Goal: Information Seeking & Learning: Compare options

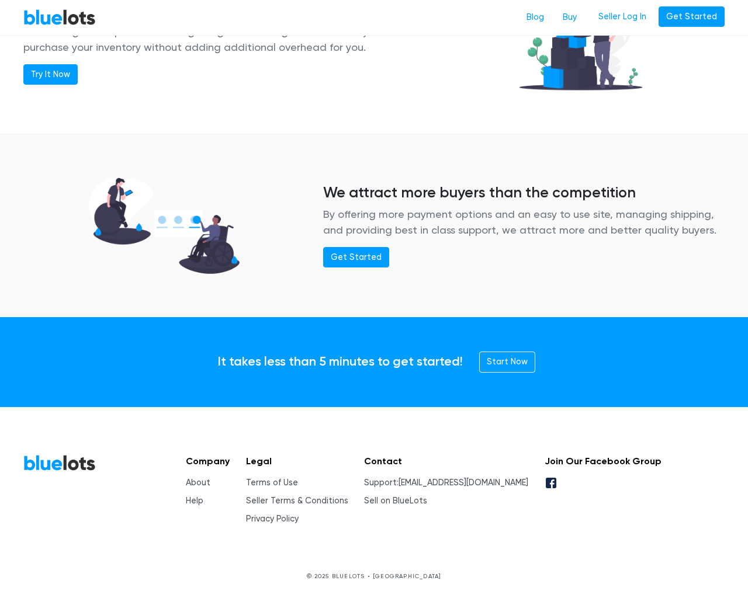
scroll to position [1420, 0]
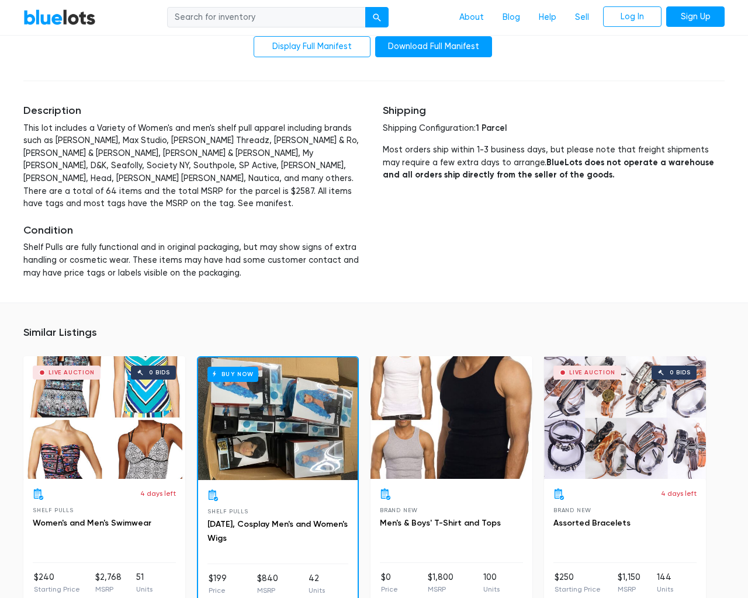
scroll to position [2463, 0]
type input "the"
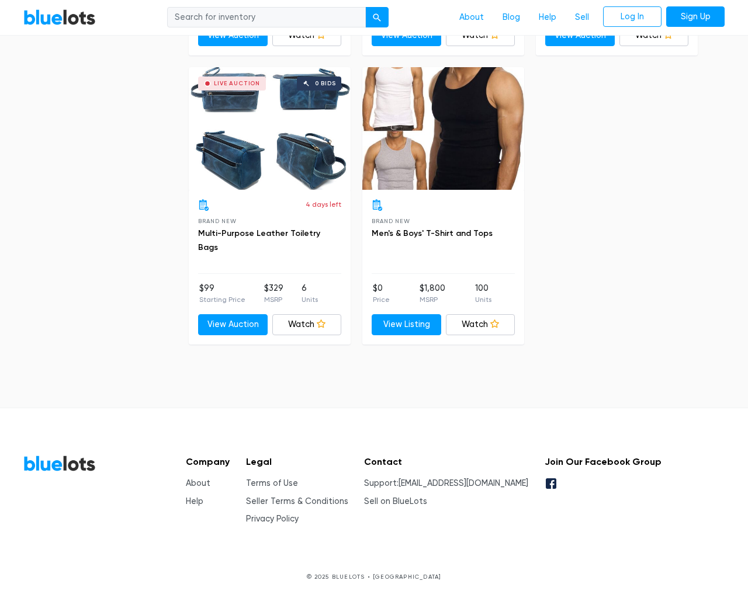
scroll to position [2939, 0]
type input "the"
type input "testing@example.com"
type input "e"
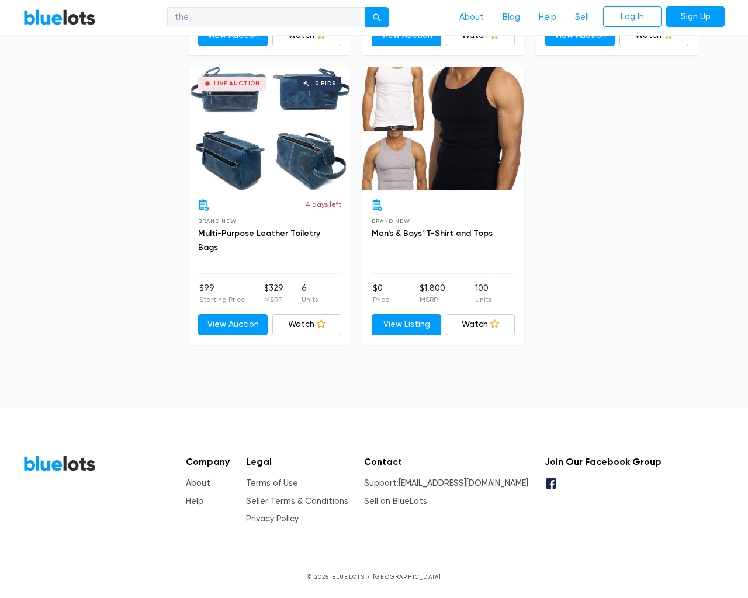
checkbox New"] "false"
checkbox Pulls"] "false"
checkbox Accessories"] "false"
checkbox input "false"
checkbox Beauty"] "false"
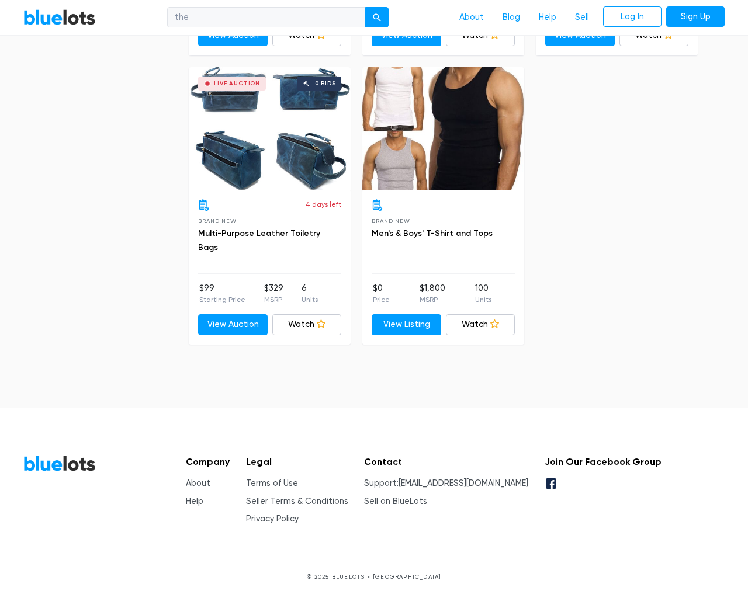
checkbox input "false"
type input "e"
select select "10000"
select select "50000"
select select "10000"
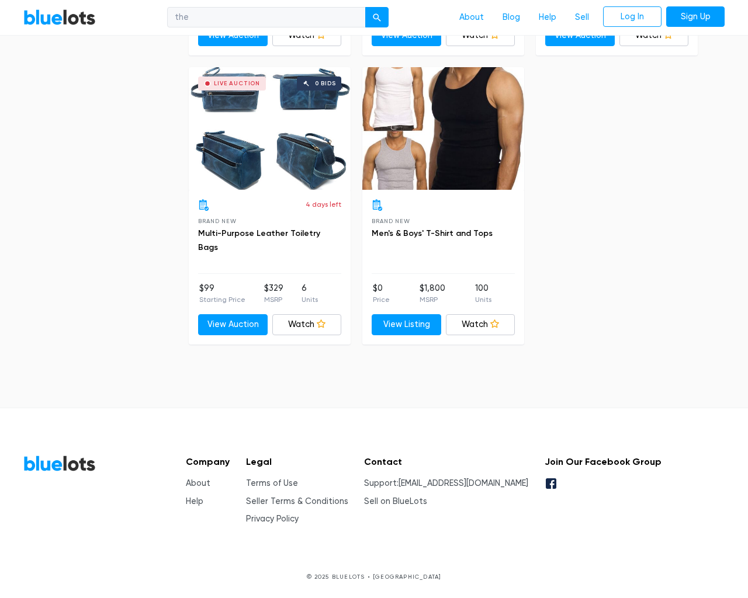
select select "50000"
select select "ending_soonest"
select select "50000"
select select "highest_price"
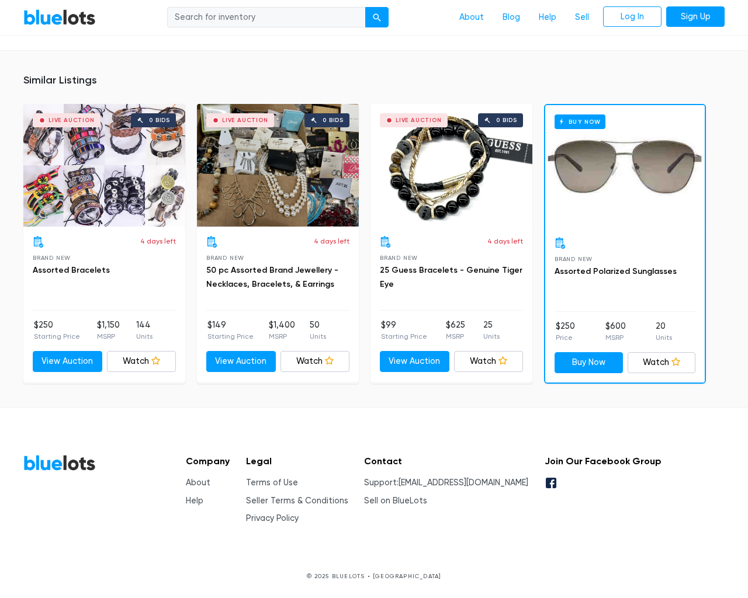
scroll to position [768, 0]
type input "the"
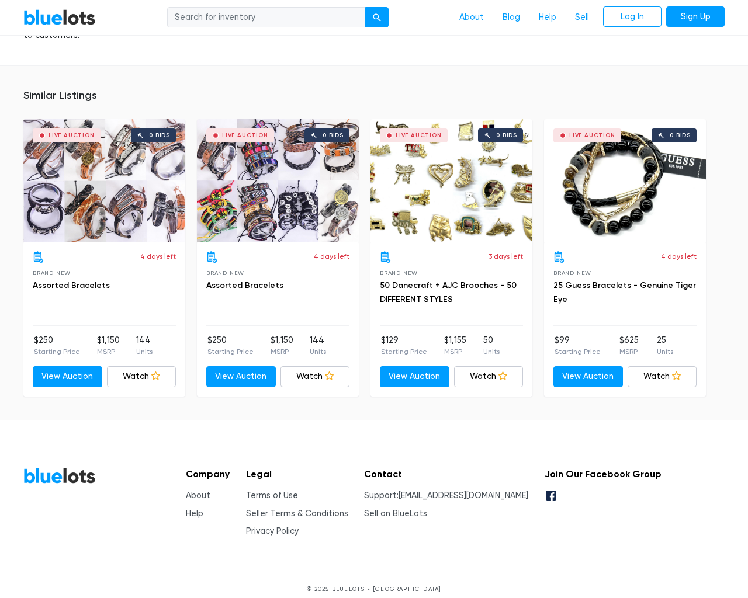
scroll to position [860, 0]
type input "the"
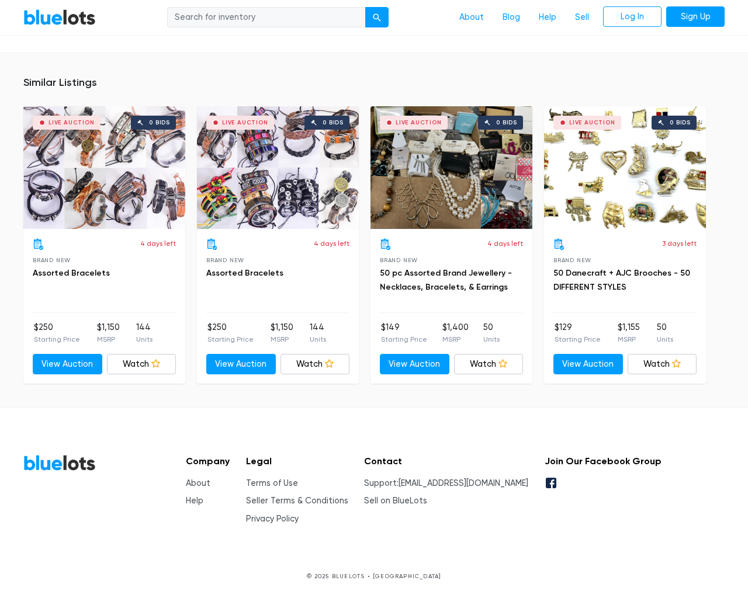
scroll to position [752, 0]
type input "the"
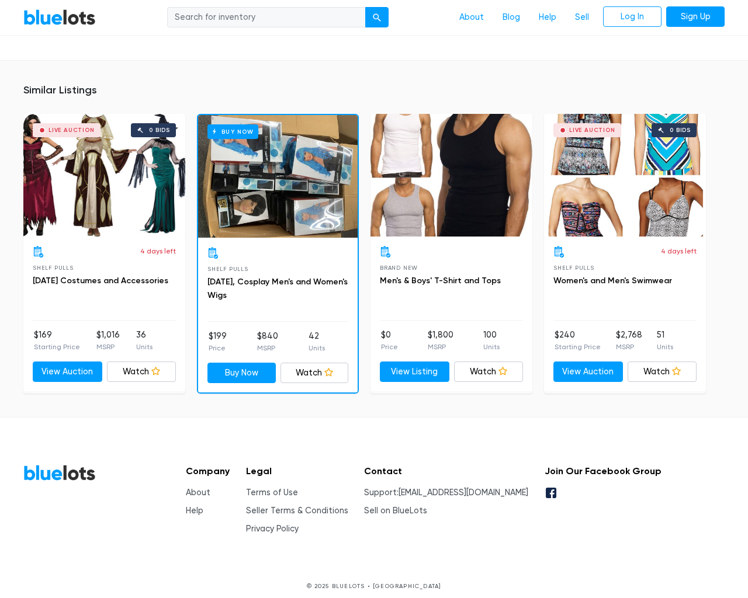
scroll to position [1108, 0]
type input "the"
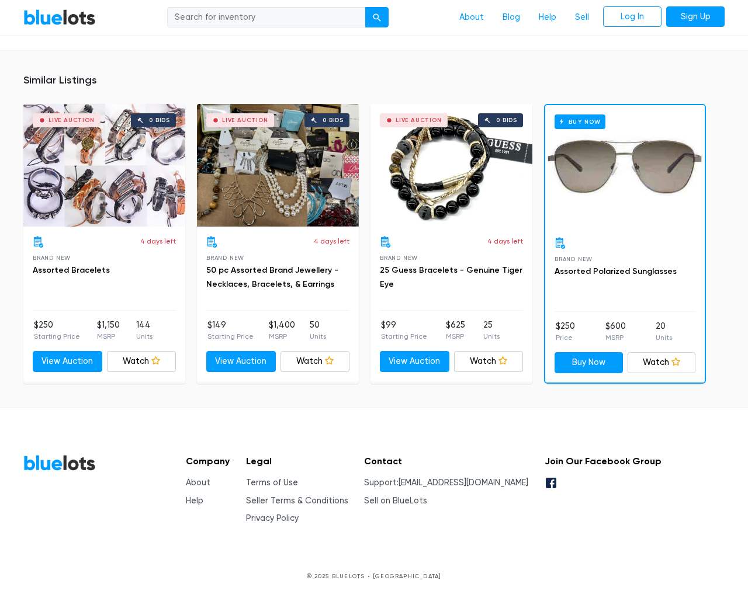
scroll to position [768, 0]
type input "the"
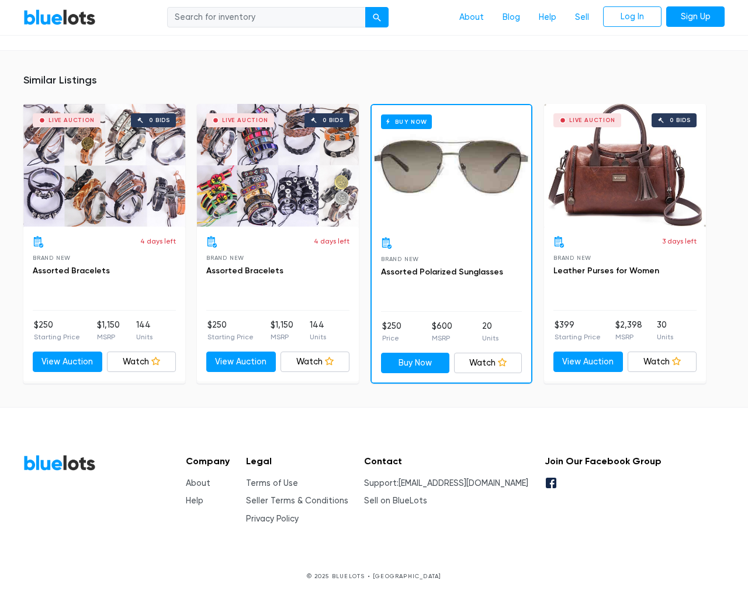
scroll to position [755, 0]
type input "the"
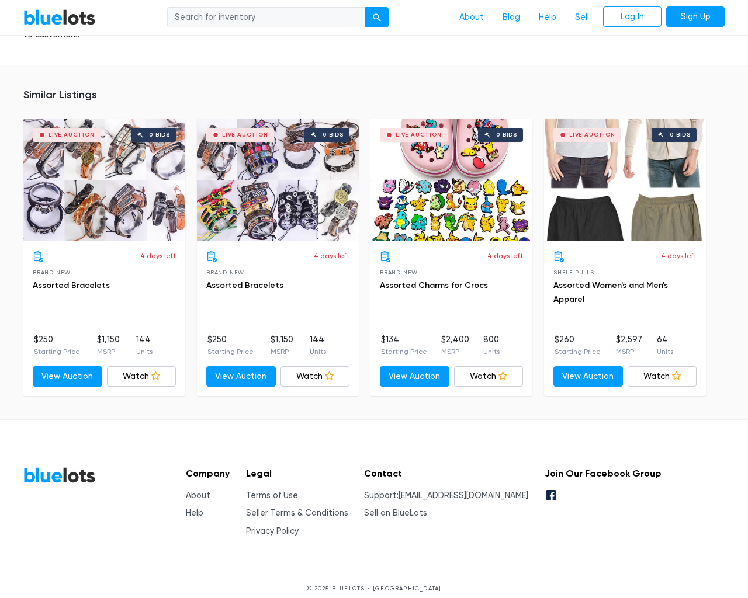
scroll to position [798, 0]
type input "the"
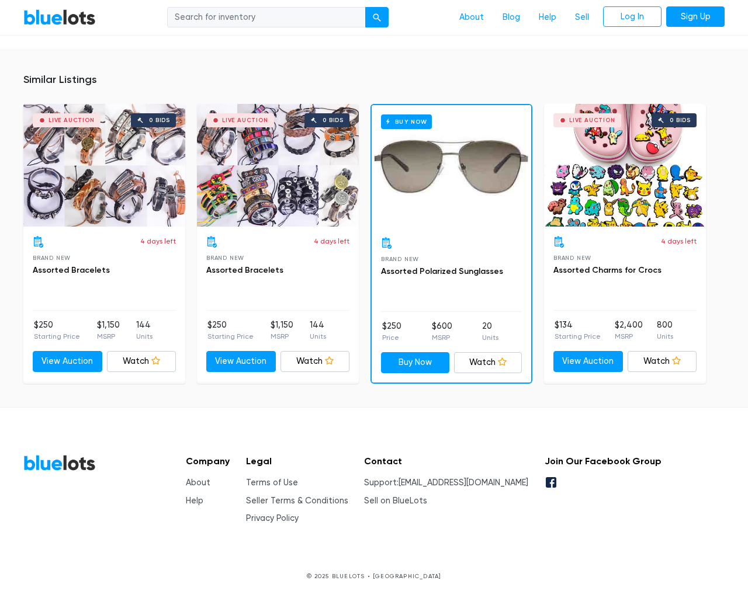
scroll to position [942, 0]
type input "the"
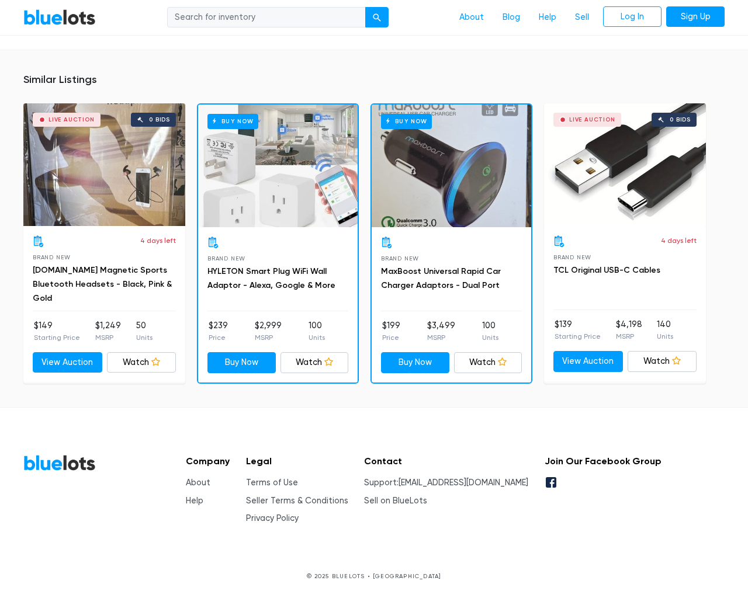
scroll to position [865, 0]
type input "the"
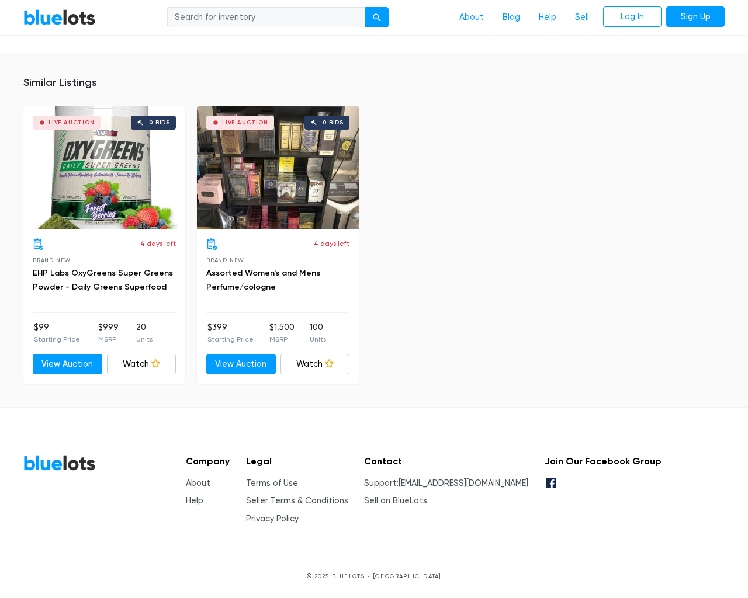
scroll to position [752, 0]
type input "the"
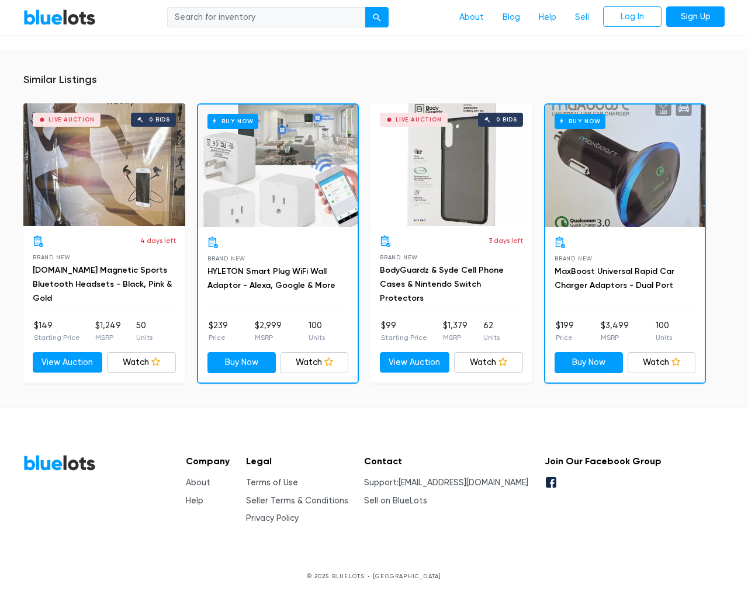
scroll to position [865, 0]
type input "the"
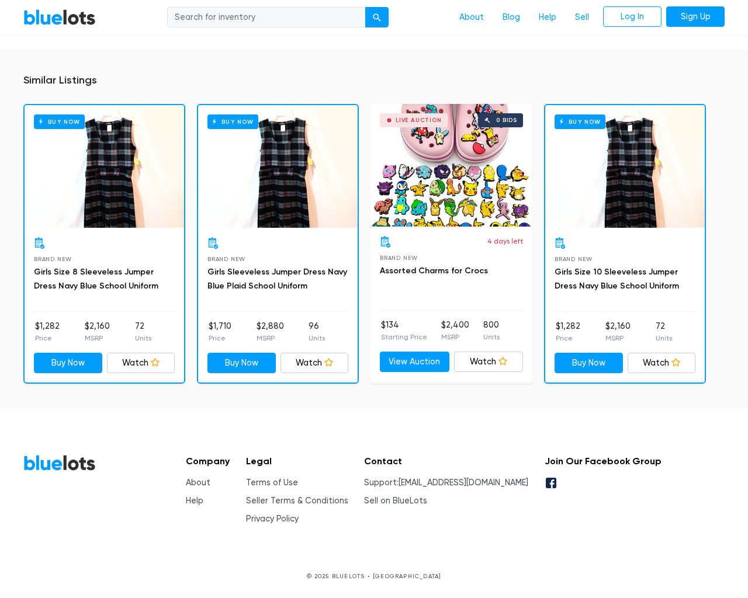
scroll to position [733, 0]
type input "the"
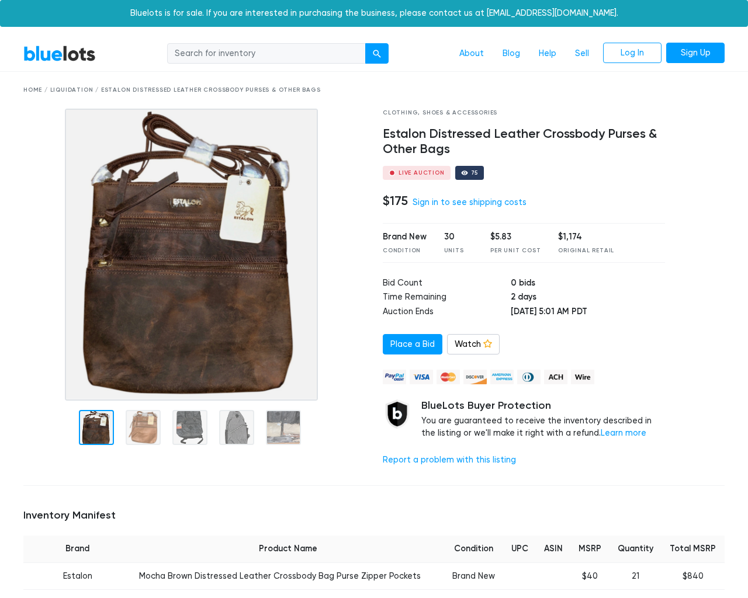
scroll to position [864, 0]
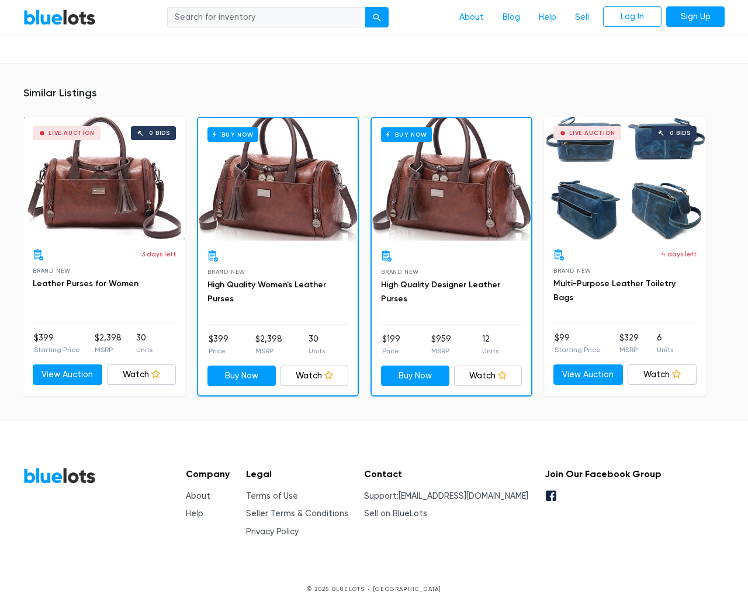
type input "the"
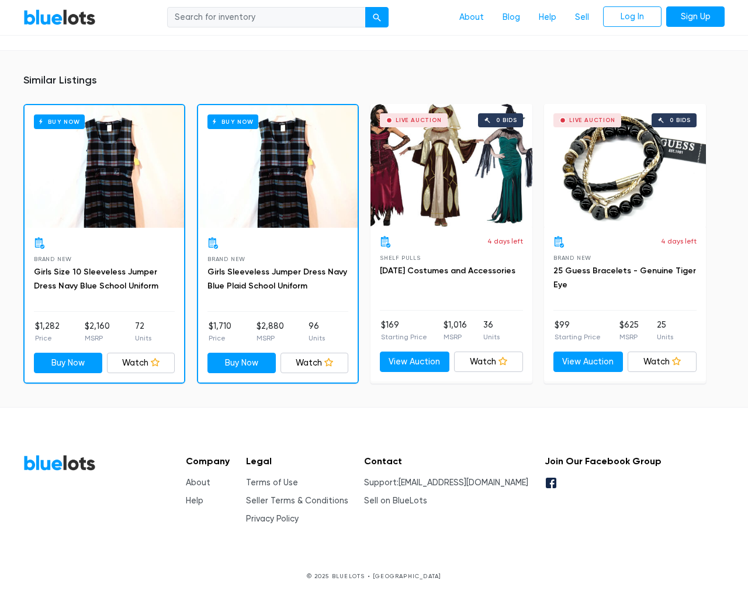
scroll to position [733, 0]
type input "the"
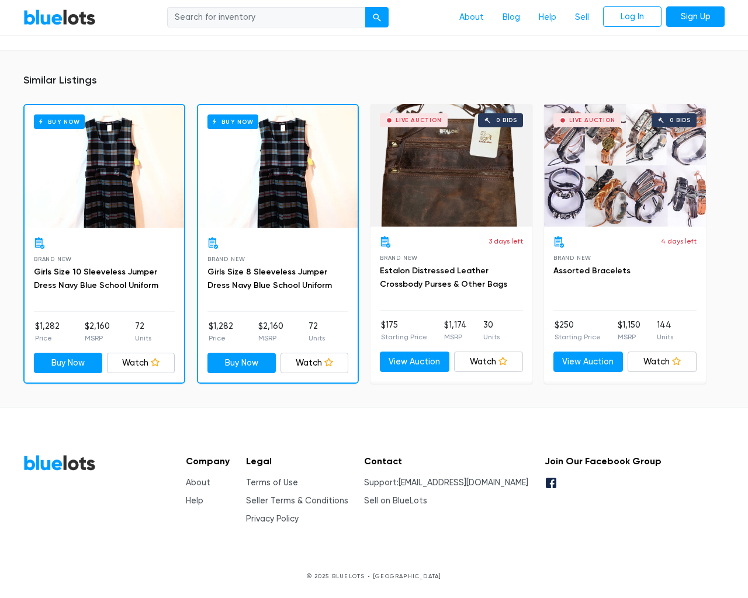
scroll to position [814, 0]
type input "the"
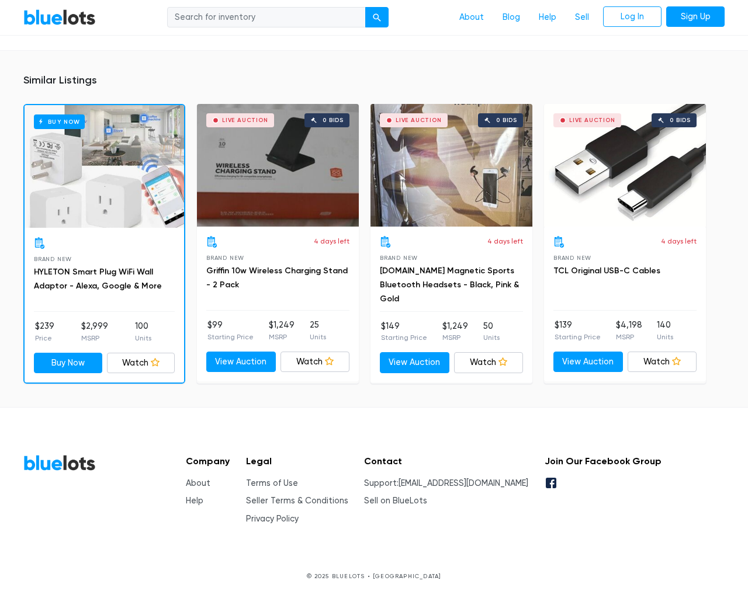
scroll to position [755, 0]
type input "the"
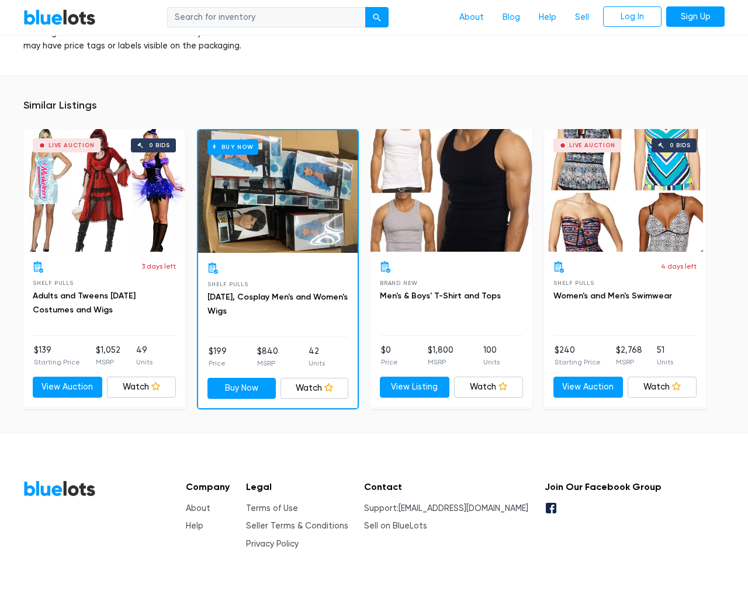
scroll to position [1264, 0]
type input "the"
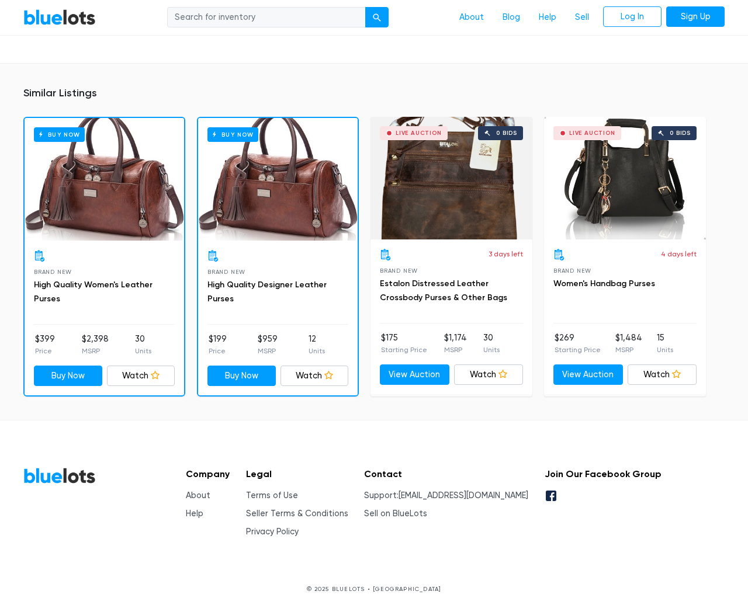
scroll to position [780, 0]
type input "the"
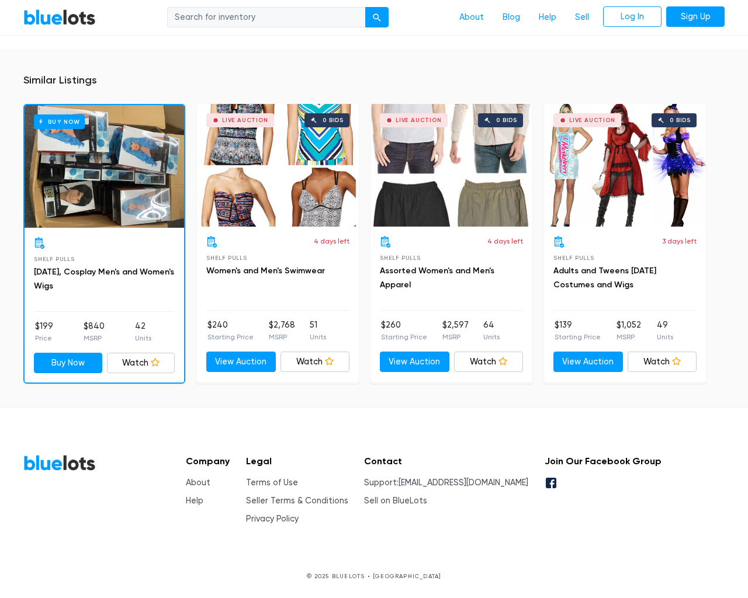
scroll to position [733, 0]
type input "the"
type input "testing@example.com"
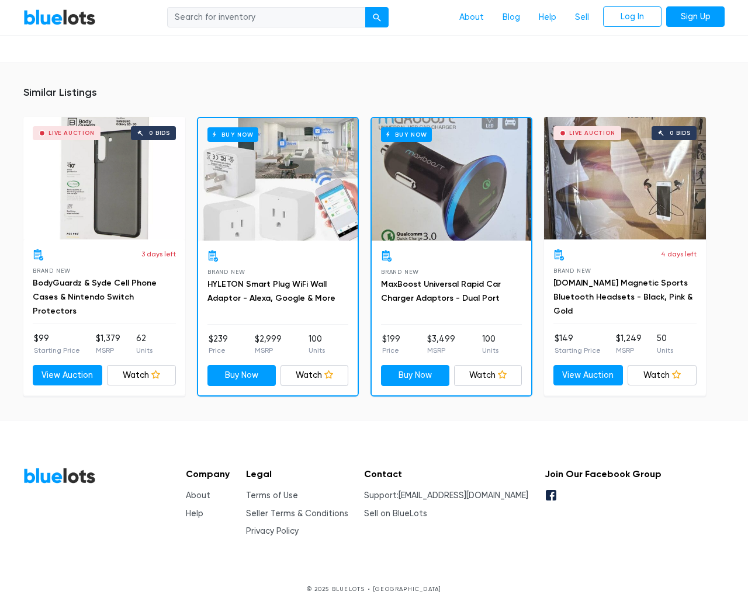
scroll to position [871, 0]
type input "the"
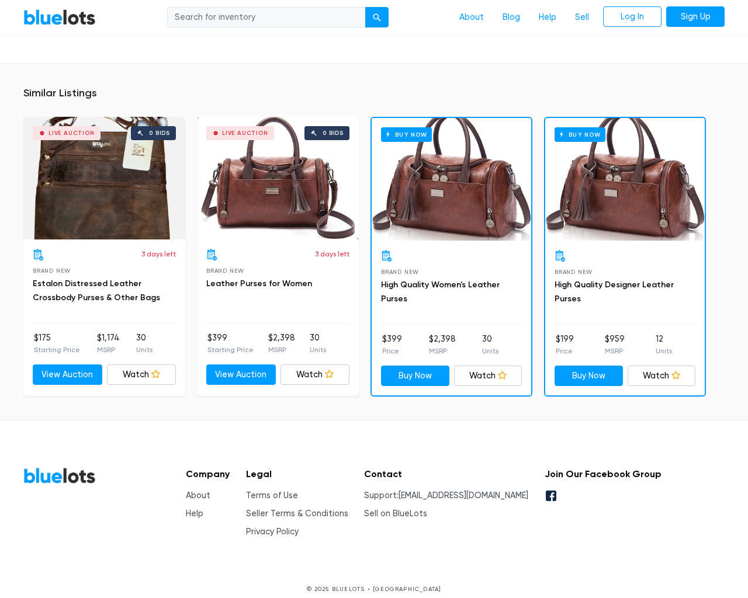
scroll to position [780, 0]
type input "the"
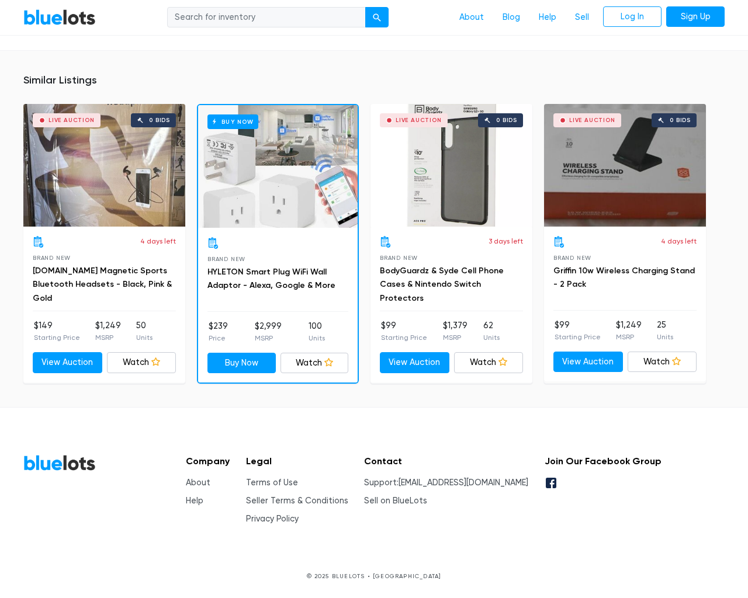
scroll to position [730, 0]
type input "the"
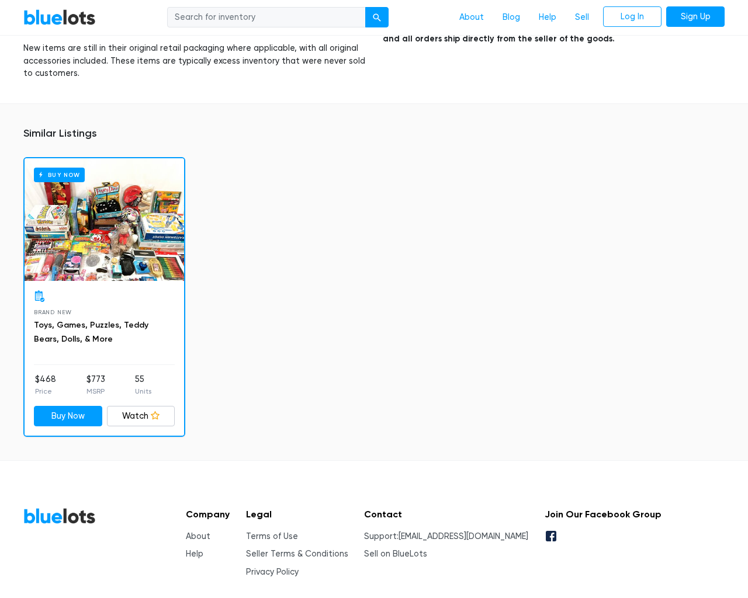
scroll to position [1882, 0]
type input "the"
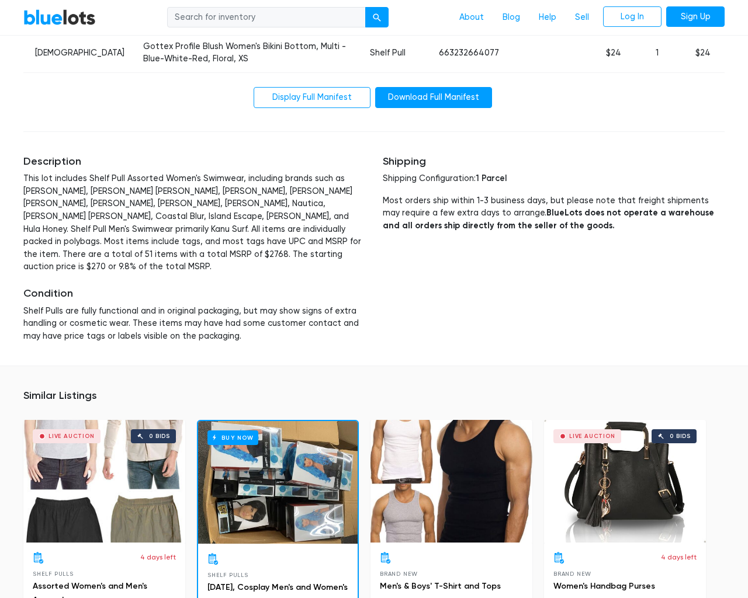
scroll to position [2371, 0]
type input "the"
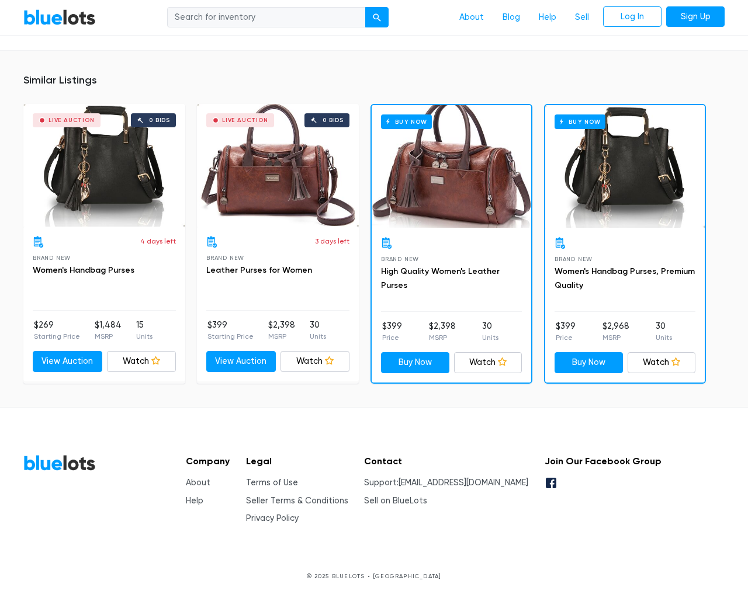
scroll to position [768, 0]
type input "the"
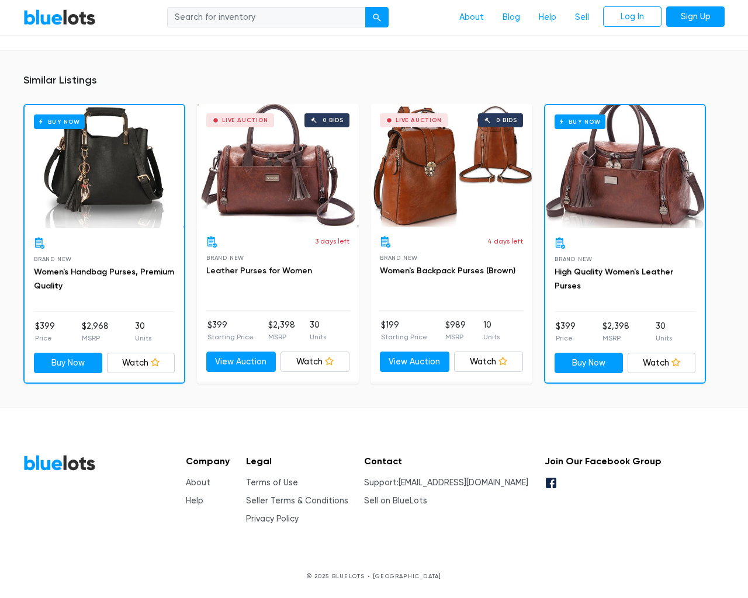
scroll to position [793, 0]
type input "the"
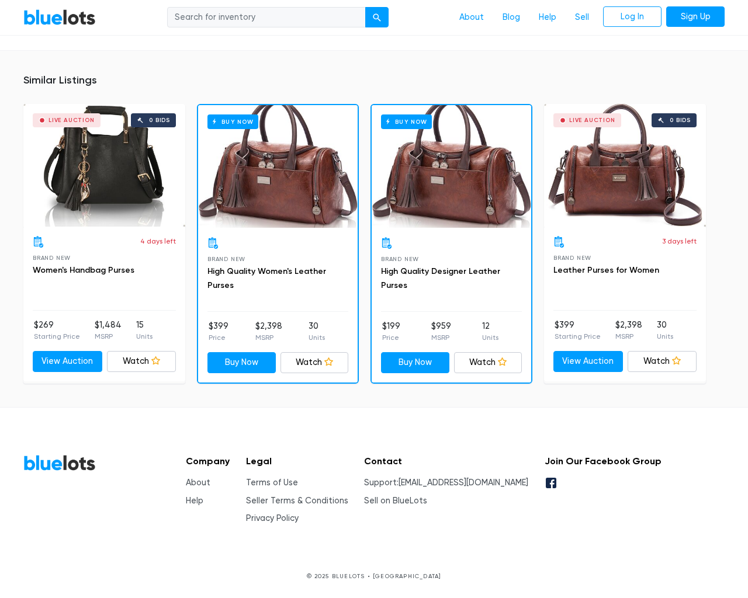
scroll to position [762, 0]
type input "the"
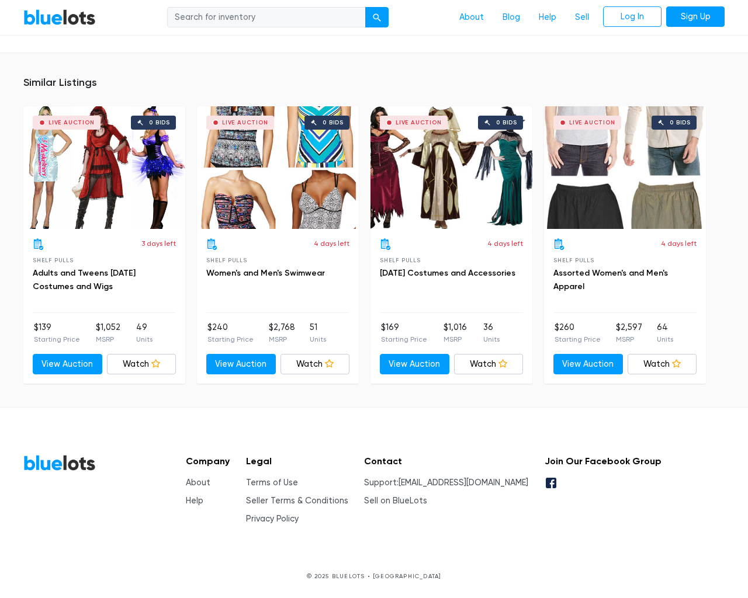
scroll to position [737, 0]
type input "the"
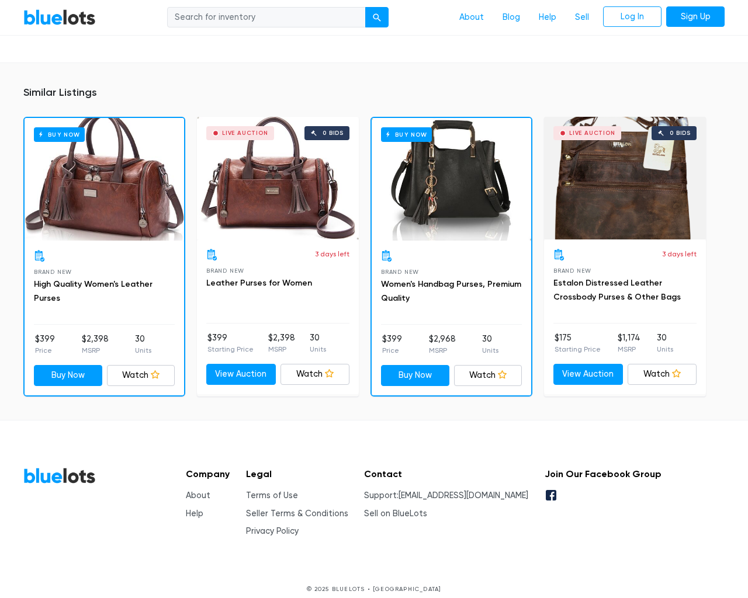
scroll to position [771, 0]
type input "the"
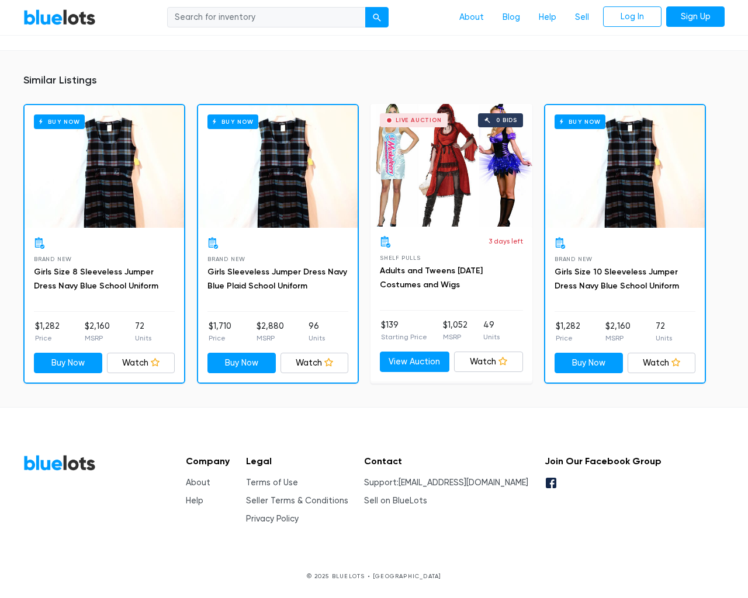
scroll to position [733, 0]
type input "the"
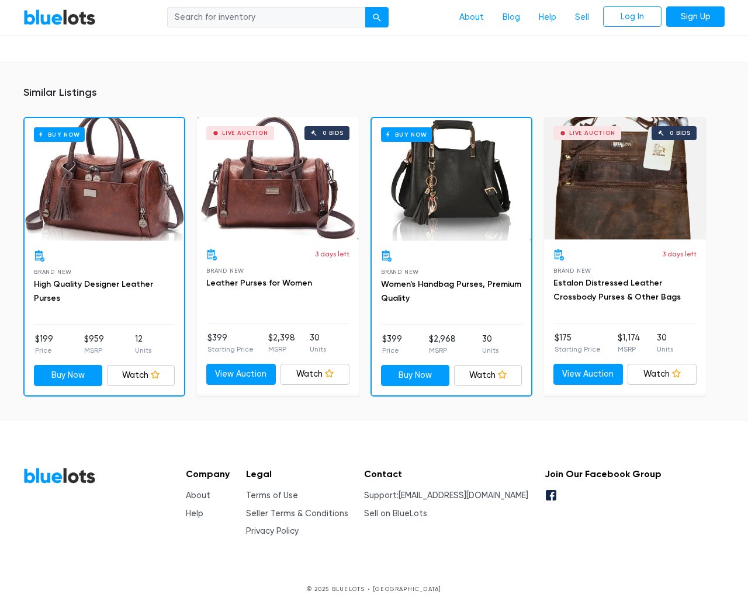
scroll to position [771, 0]
type input "the"
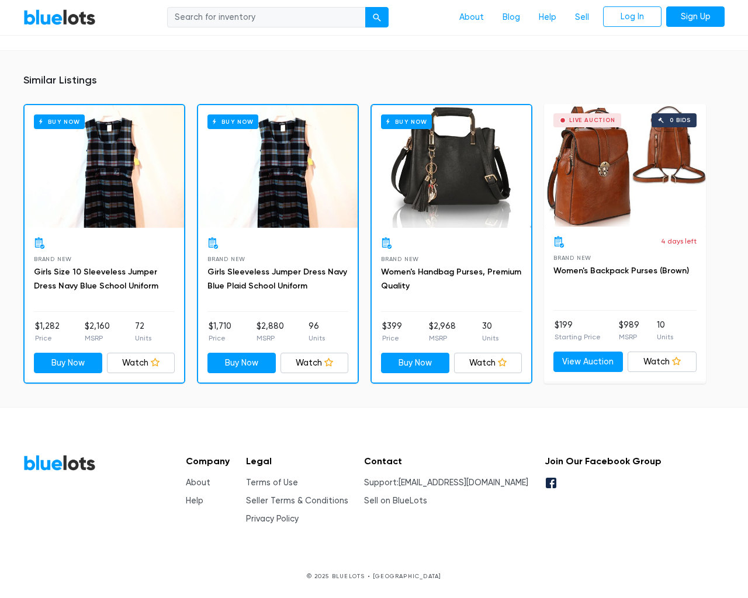
scroll to position [733, 0]
type input "the"
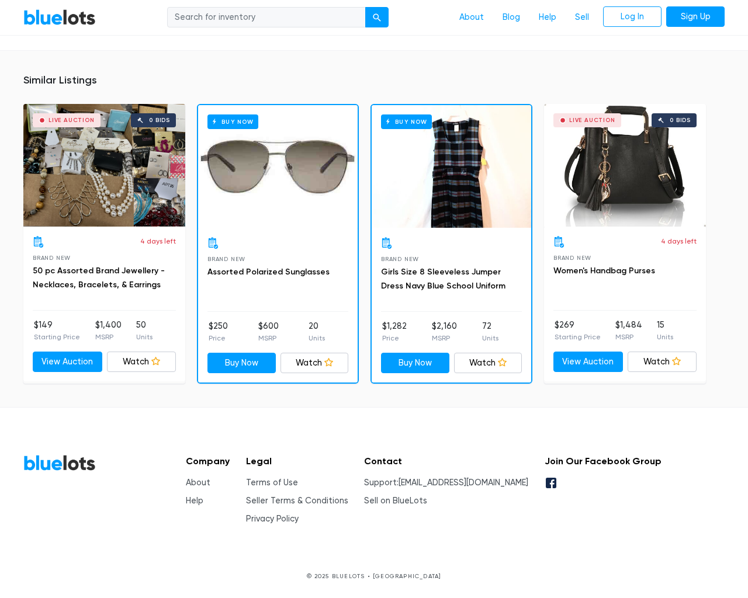
scroll to position [785, 0]
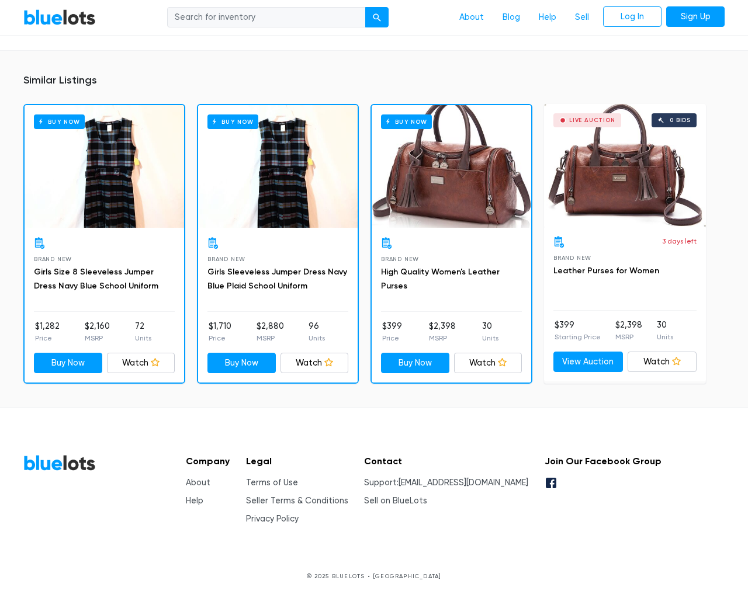
scroll to position [733, 0]
type input "the"
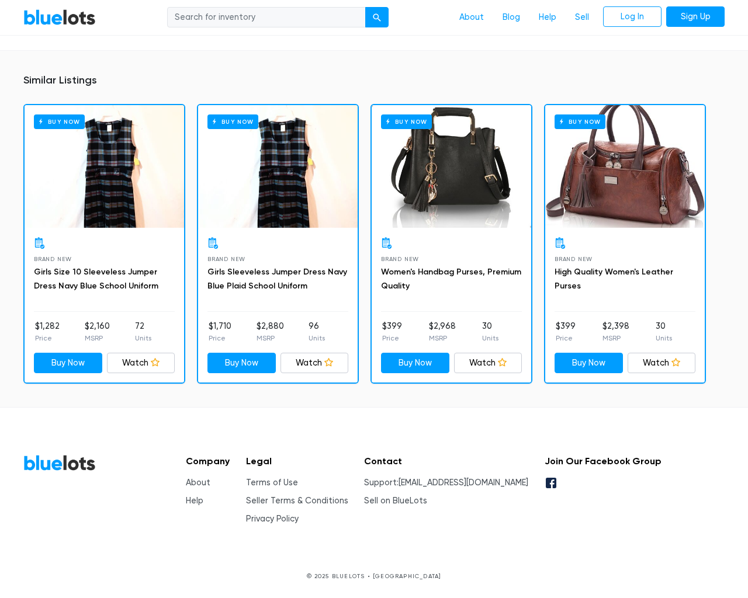
scroll to position [733, 0]
type input "the"
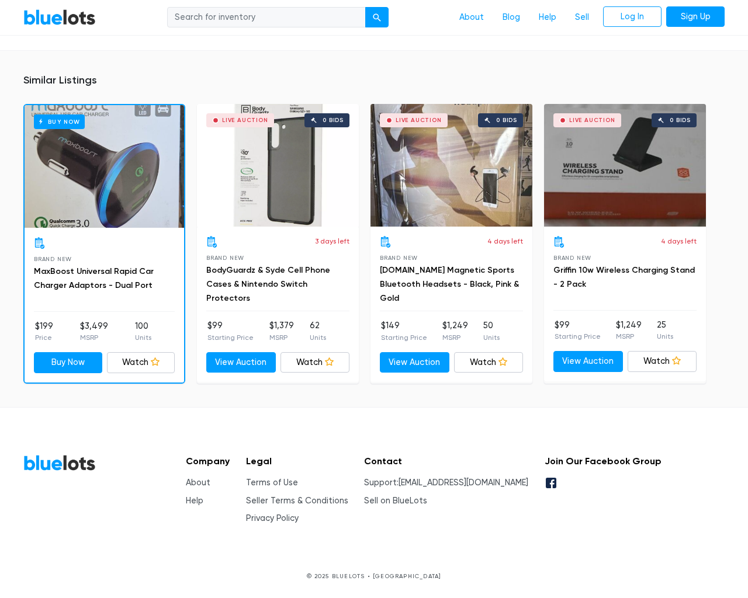
scroll to position [809, 0]
type input "the"
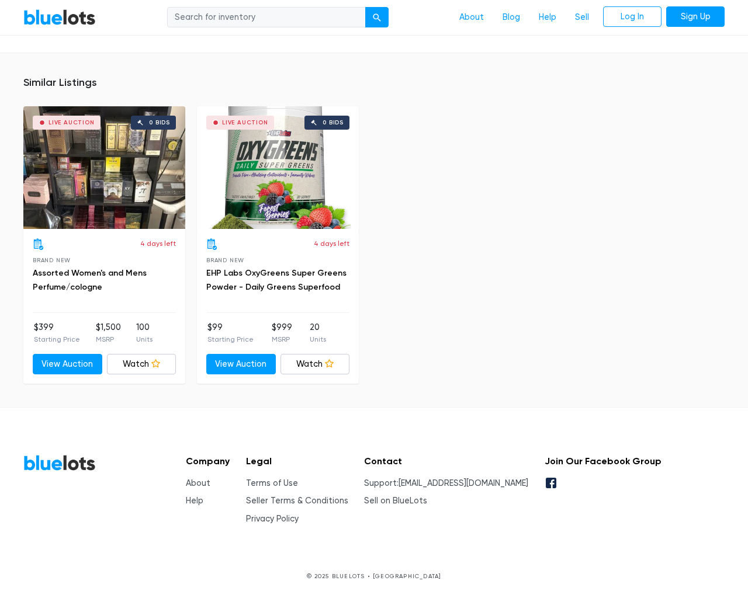
scroll to position [752, 0]
type input "the"
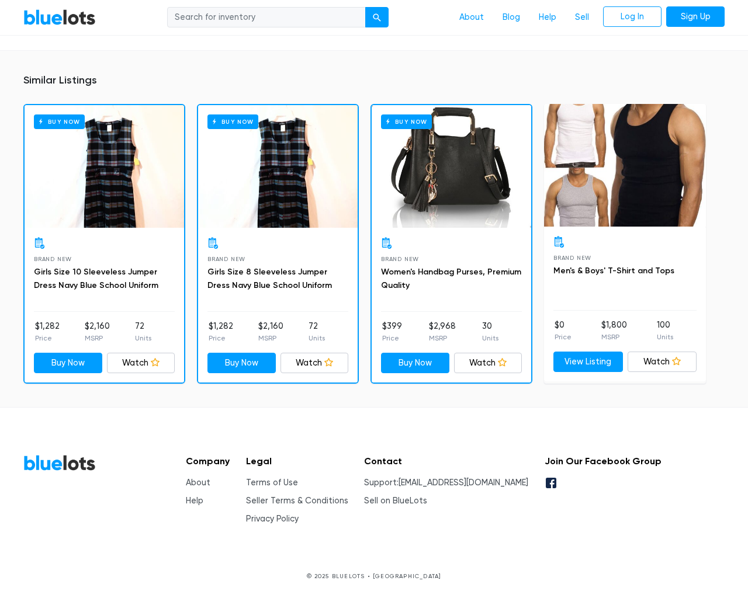
scroll to position [814, 0]
type input "the"
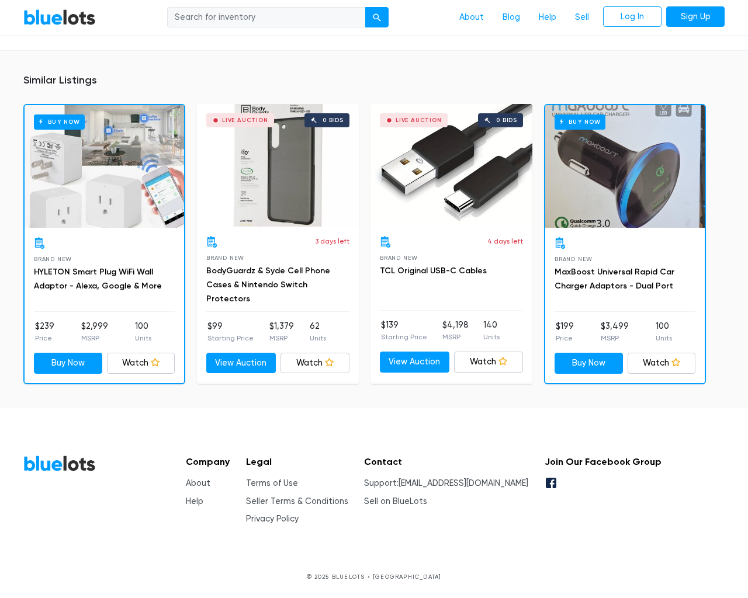
scroll to position [815, 0]
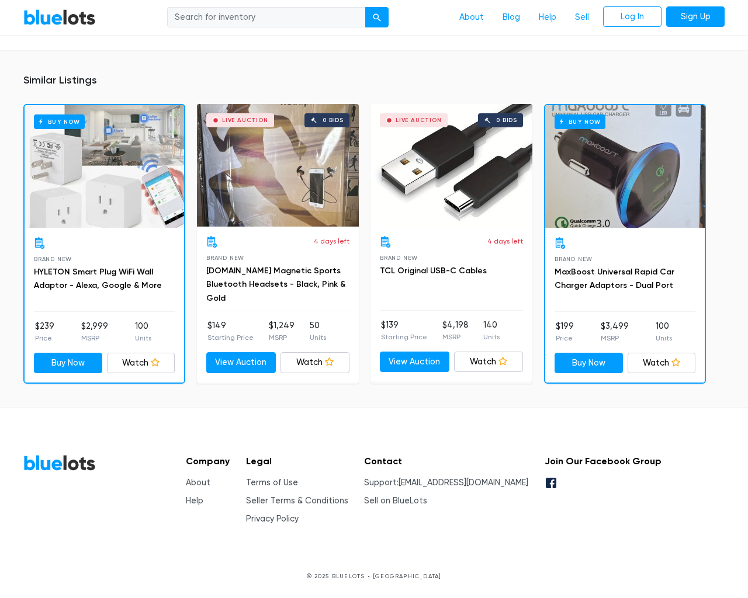
scroll to position [730, 0]
type input "the"
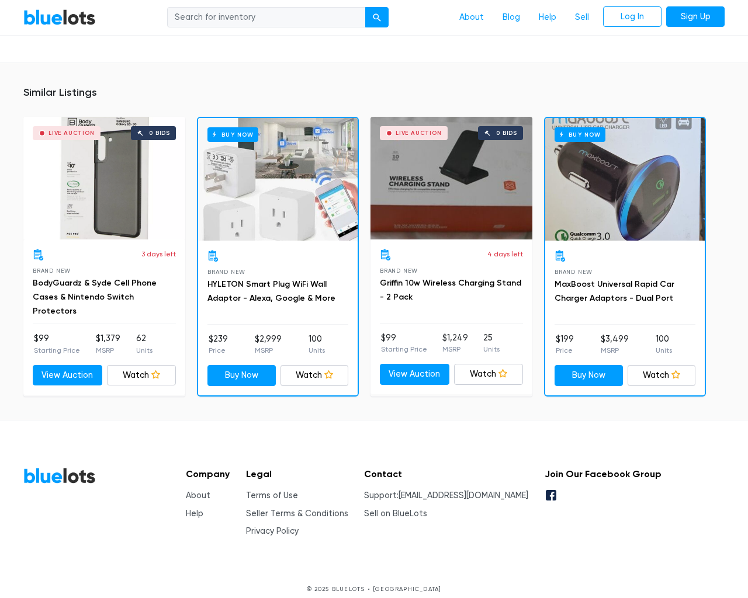
scroll to position [871, 0]
type input "the"
